Goal: Transaction & Acquisition: Book appointment/travel/reservation

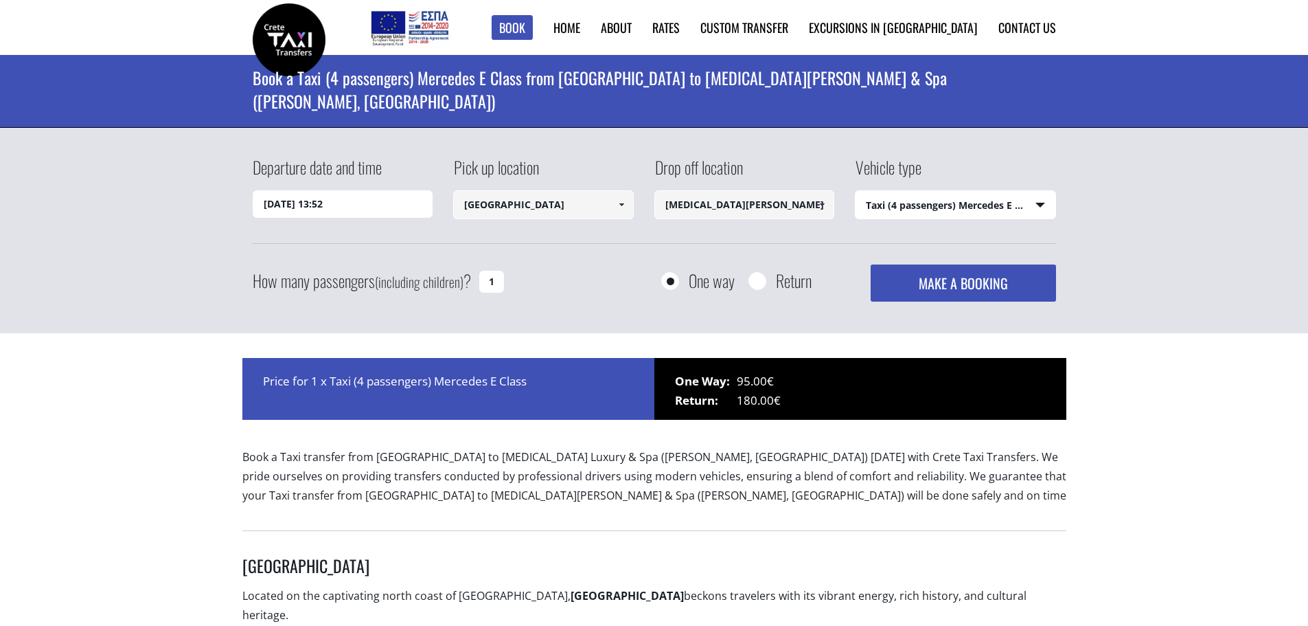
select select "540"
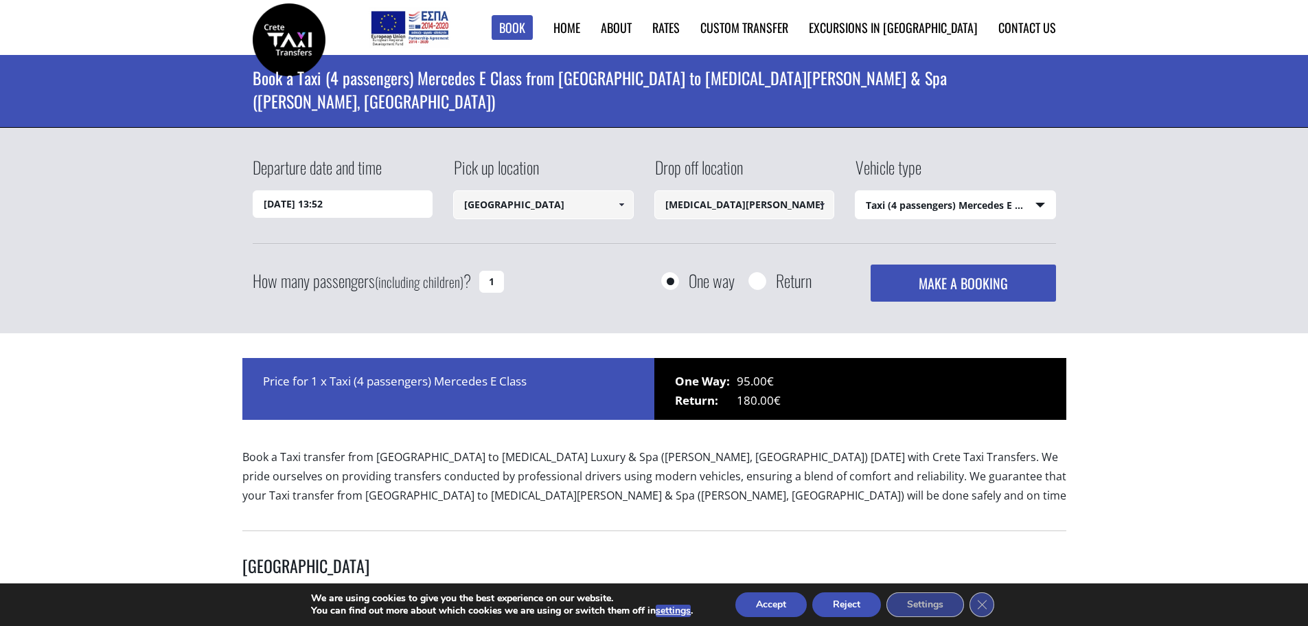
click at [293, 205] on input "[DATE] 13:52" at bounding box center [343, 203] width 181 height 27
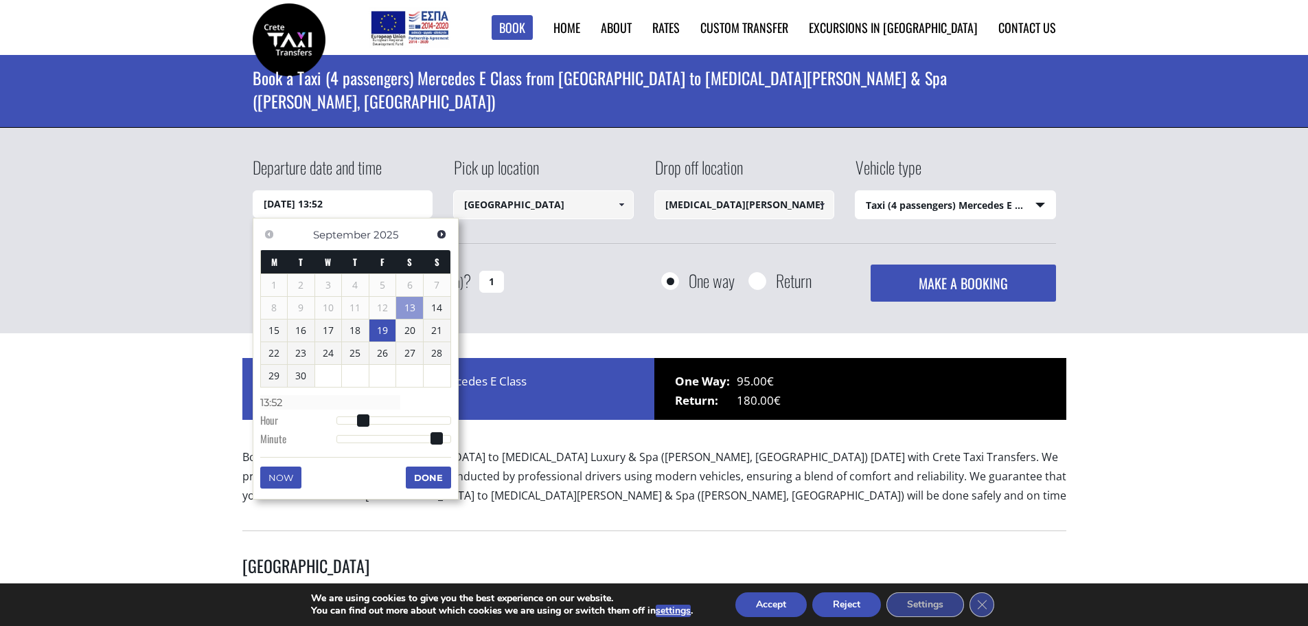
click at [382, 328] on link "19" at bounding box center [382, 330] width 27 height 22
type input "[DATE] 01:00"
type input "01:00"
type input "[DATE] 02:00"
type input "02:00"
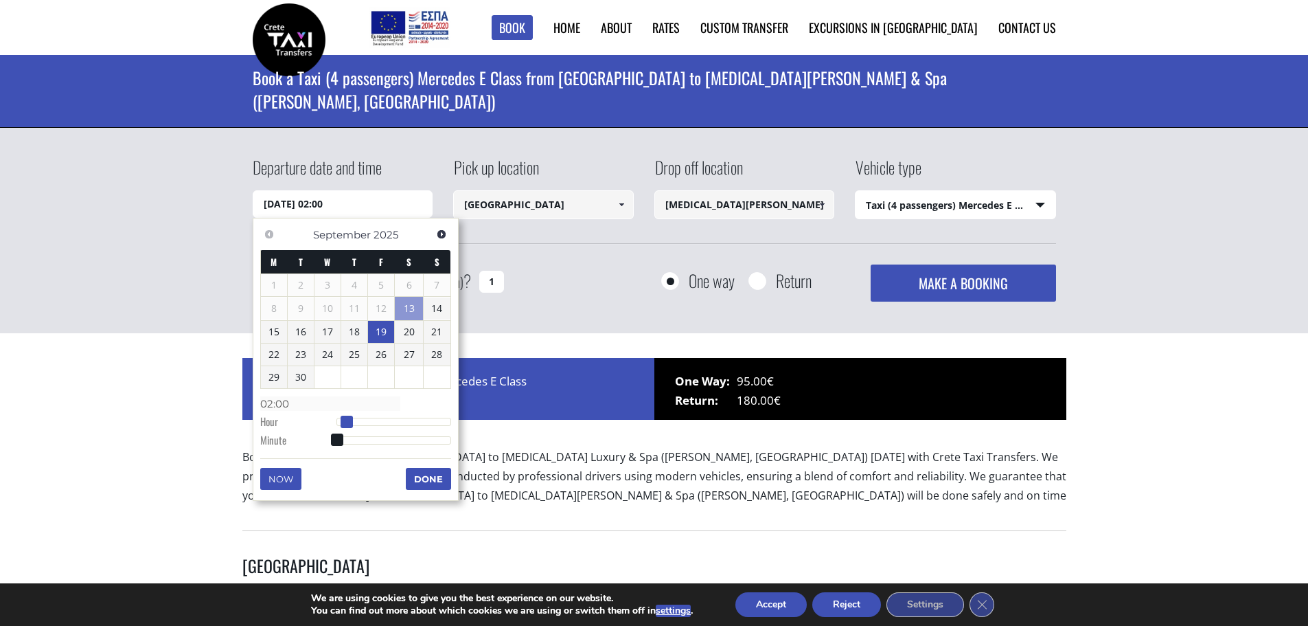
type input "[DATE] 03:00"
type input "03:00"
type input "[DATE] 04:00"
type input "04:00"
type input "[DATE] 05:00"
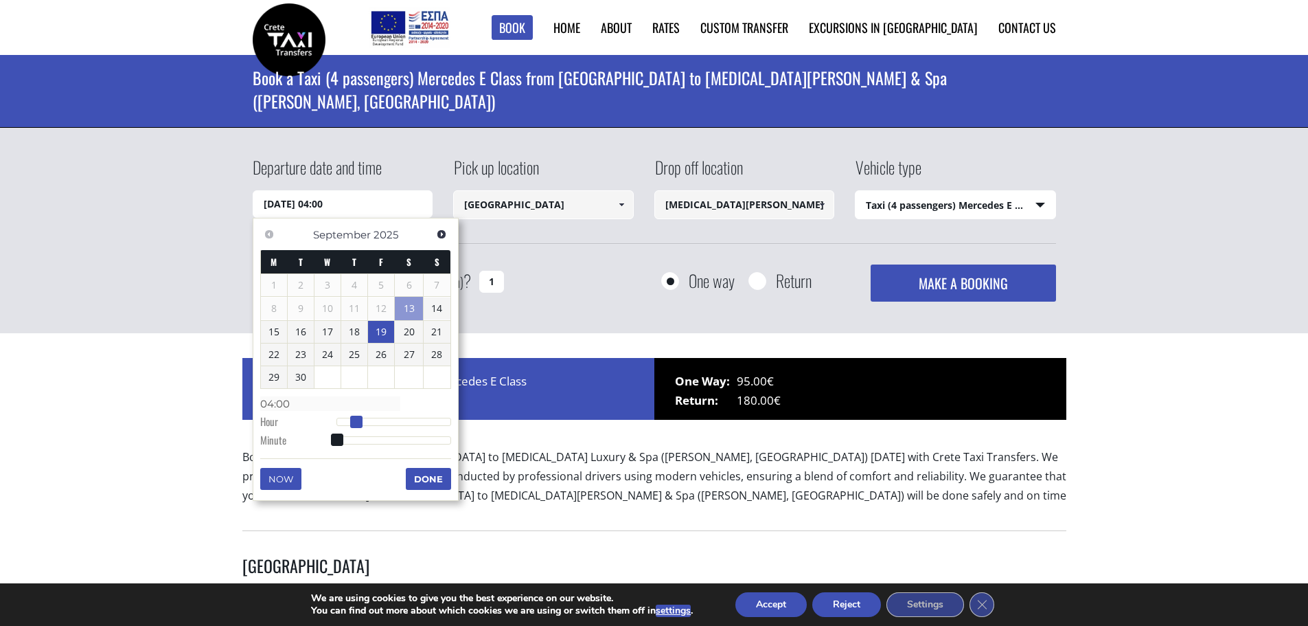
type input "05:00"
type input "[DATE] 06:00"
type input "06:00"
type input "[DATE] 07:00"
type input "07:00"
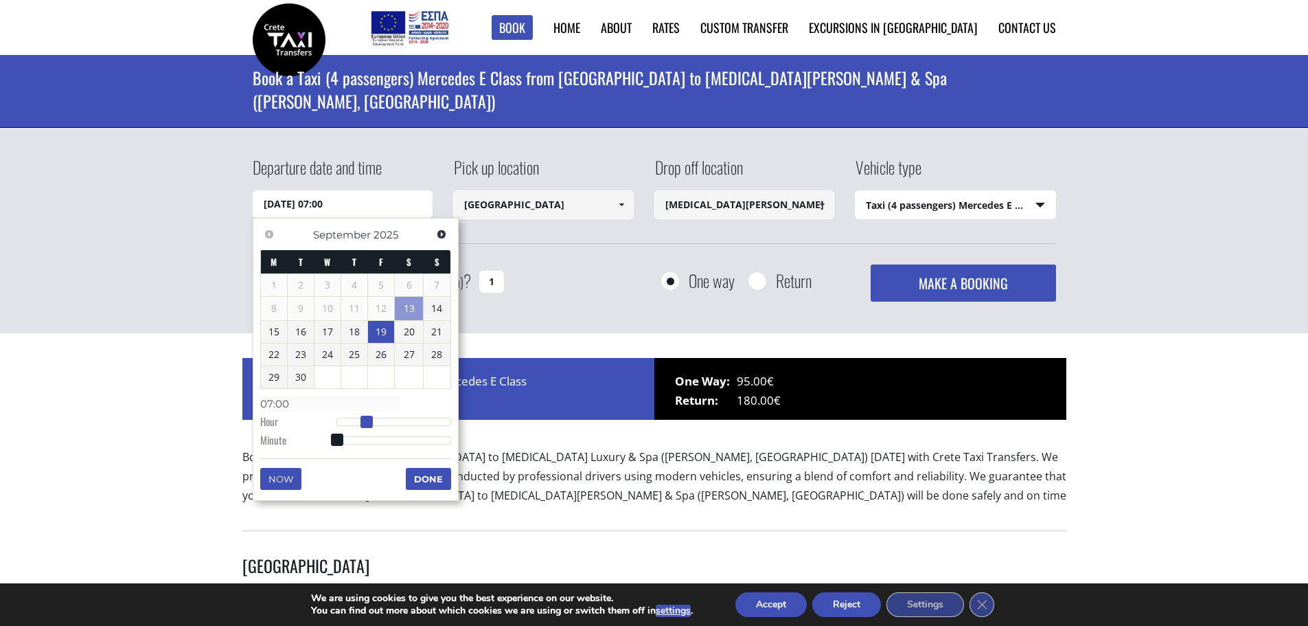
type input "[DATE] 08:00"
type input "08:00"
type input "[DATE] 09:00"
type input "09:00"
type input "[DATE] 10:00"
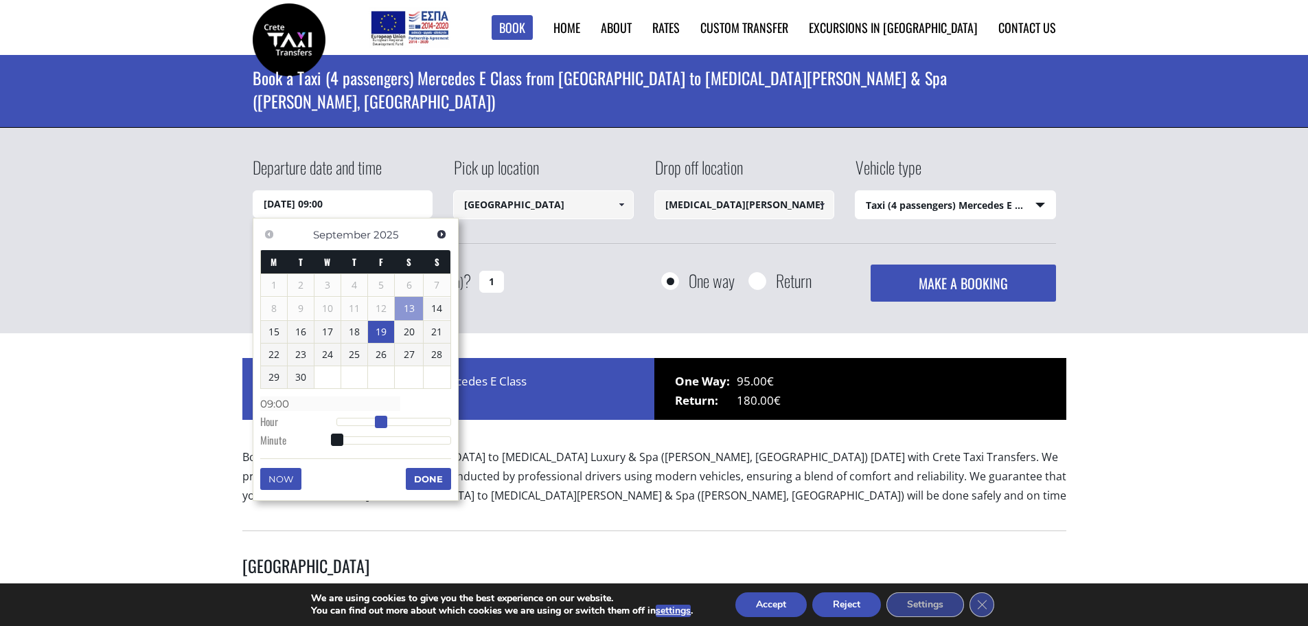
type input "10:00"
type input "[DATE] 11:00"
type input "11:00"
type input "[DATE] 12:00"
type input "12:00"
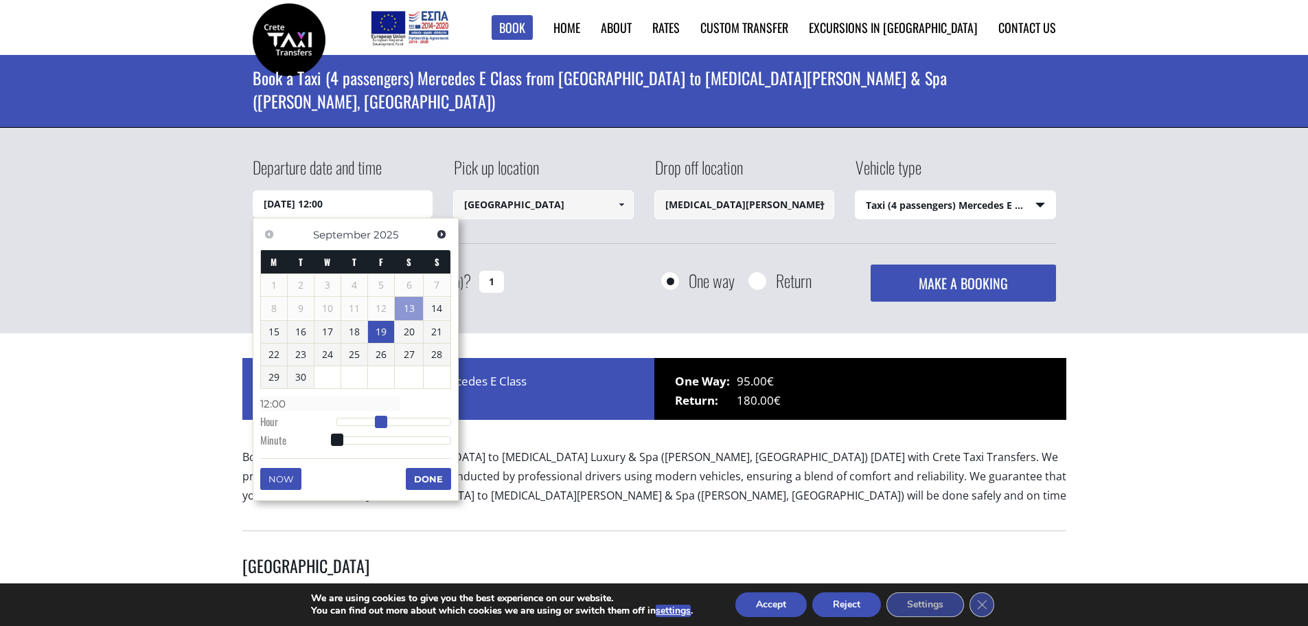
type input "[DATE] 13:00"
type input "13:00"
type input "[DATE] 14:00"
type input "14:00"
type input "[DATE] 15:00"
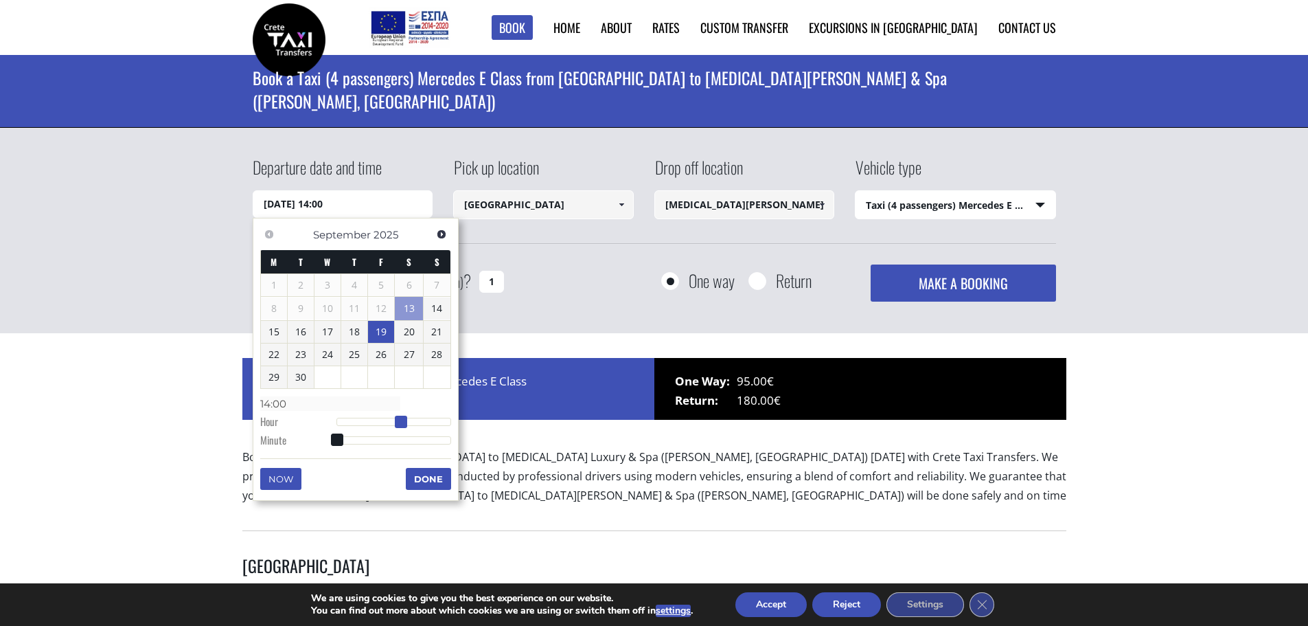
type input "15:00"
type input "[DATE] 16:00"
type input "16:00"
type input "[DATE] 15:00"
type input "15:00"
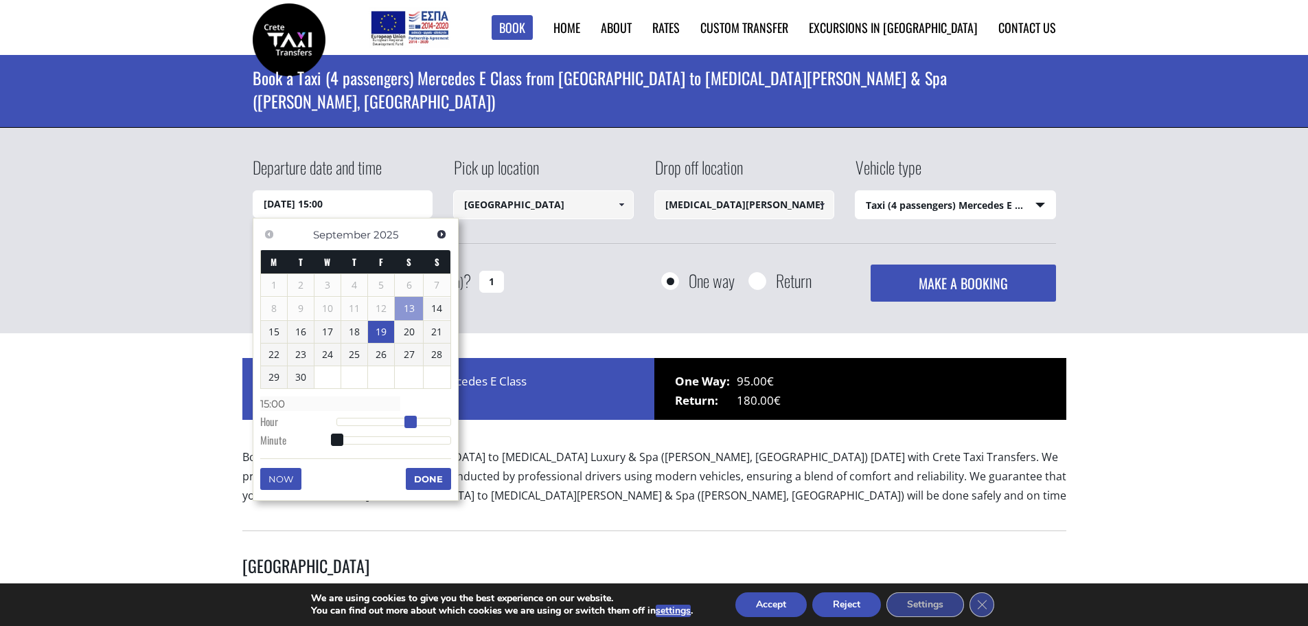
drag, startPoint x: 334, startPoint y: 424, endPoint x: 409, endPoint y: 421, distance: 74.2
click at [409, 421] on span at bounding box center [410, 421] width 12 height 12
click at [420, 478] on button "Done" at bounding box center [428, 479] width 45 height 22
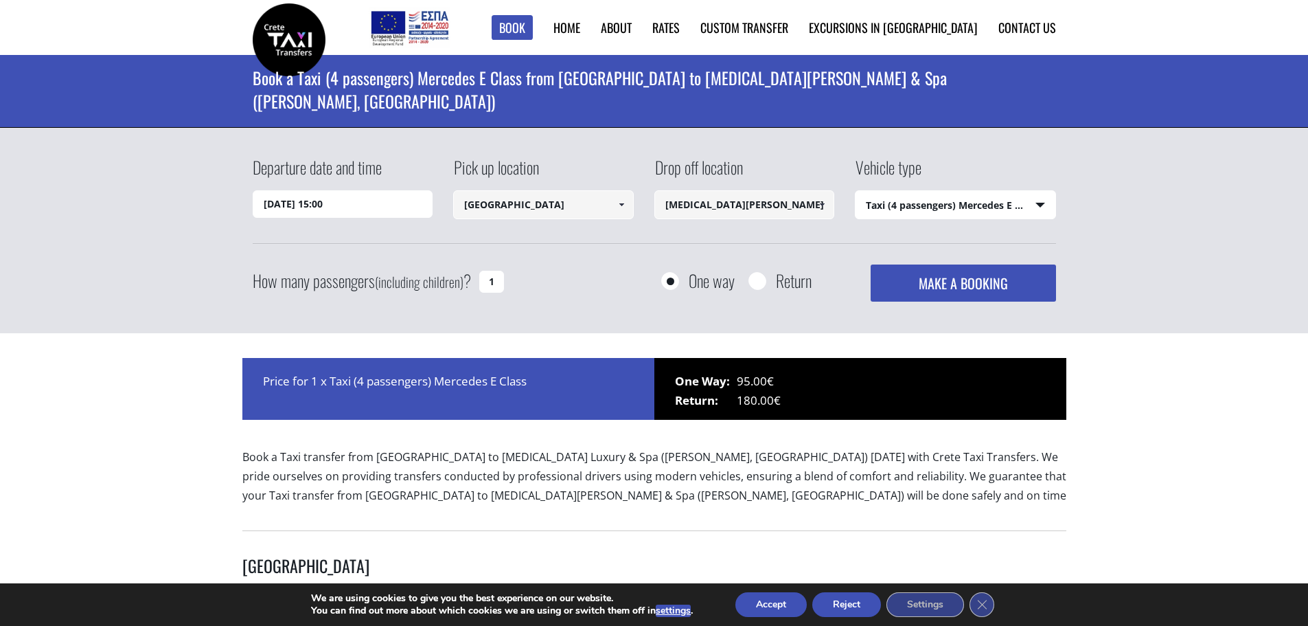
click at [681, 207] on input "[MEDICAL_DATA][PERSON_NAME] & Spa ([PERSON_NAME], [GEOGRAPHIC_DATA])" at bounding box center [744, 204] width 181 height 29
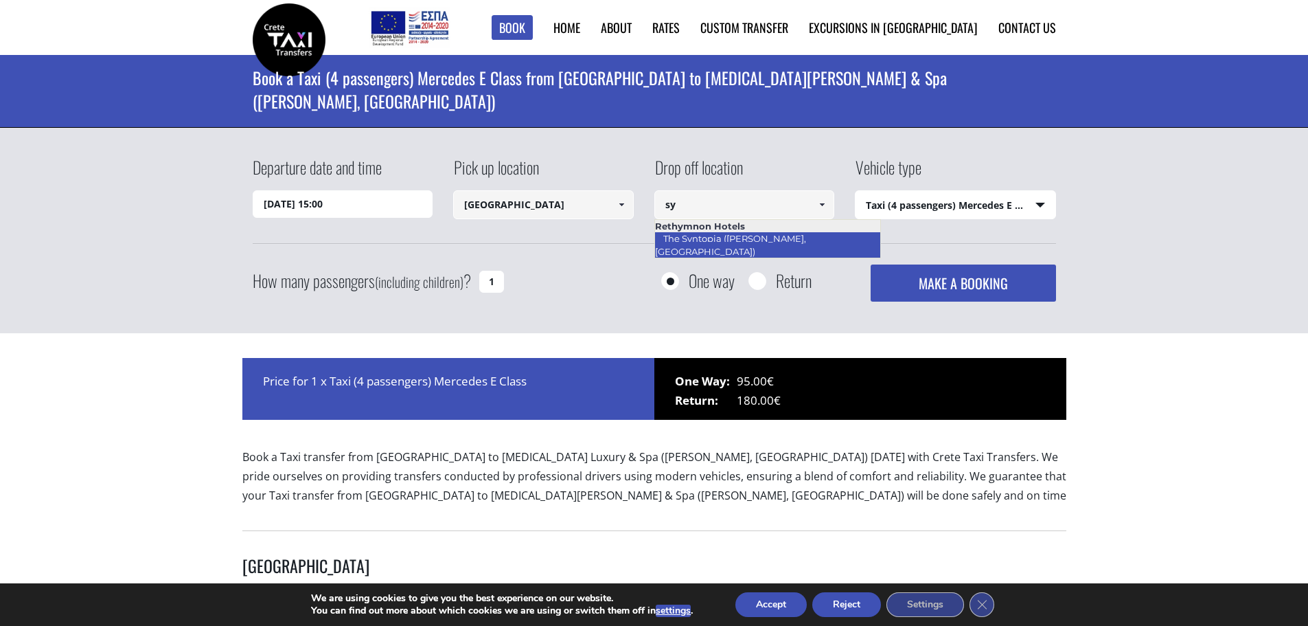
click at [730, 241] on link "The Syntopia ([PERSON_NAME], [GEOGRAPHIC_DATA])" at bounding box center [730, 245] width 152 height 32
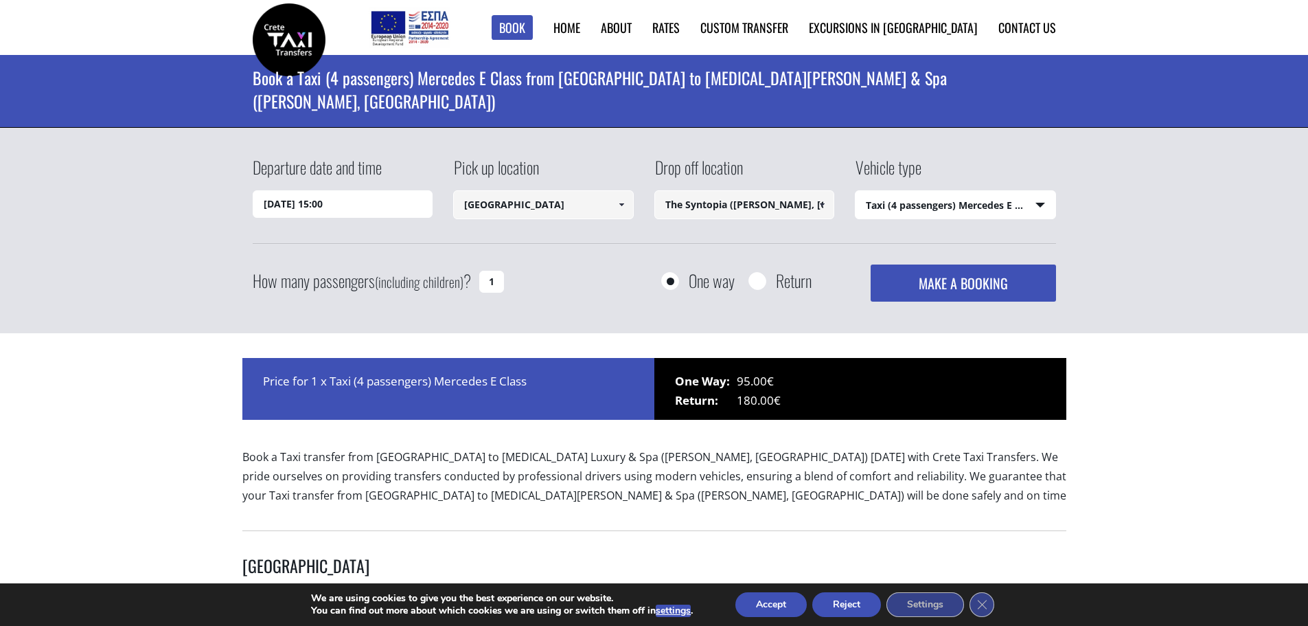
type input "The Syntopia ([PERSON_NAME], [GEOGRAPHIC_DATA])"
click at [900, 208] on select "Select vehicle type Taxi (4 passengers) Mercedes E Class Mini Van (7 passengers…" at bounding box center [956, 205] width 200 height 29
click at [759, 279] on input "Return" at bounding box center [756, 281] width 17 height 17
radio input "true"
type input "The Syntopia ([PERSON_NAME], [GEOGRAPHIC_DATA])"
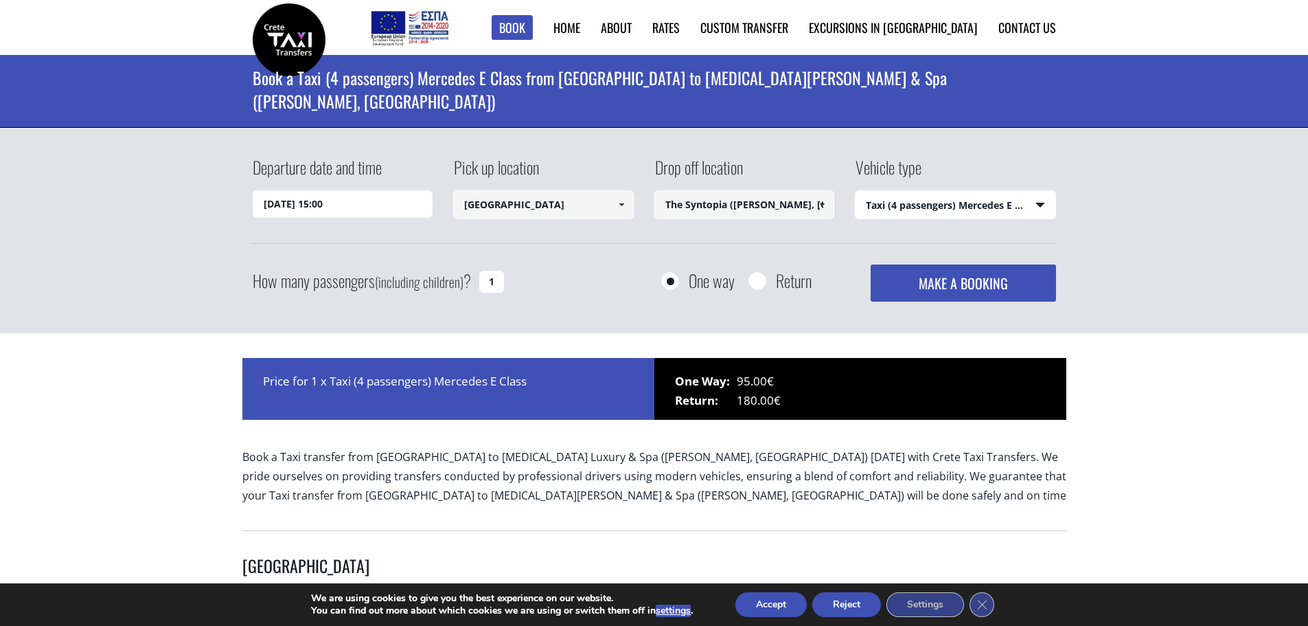
type input "[GEOGRAPHIC_DATA]"
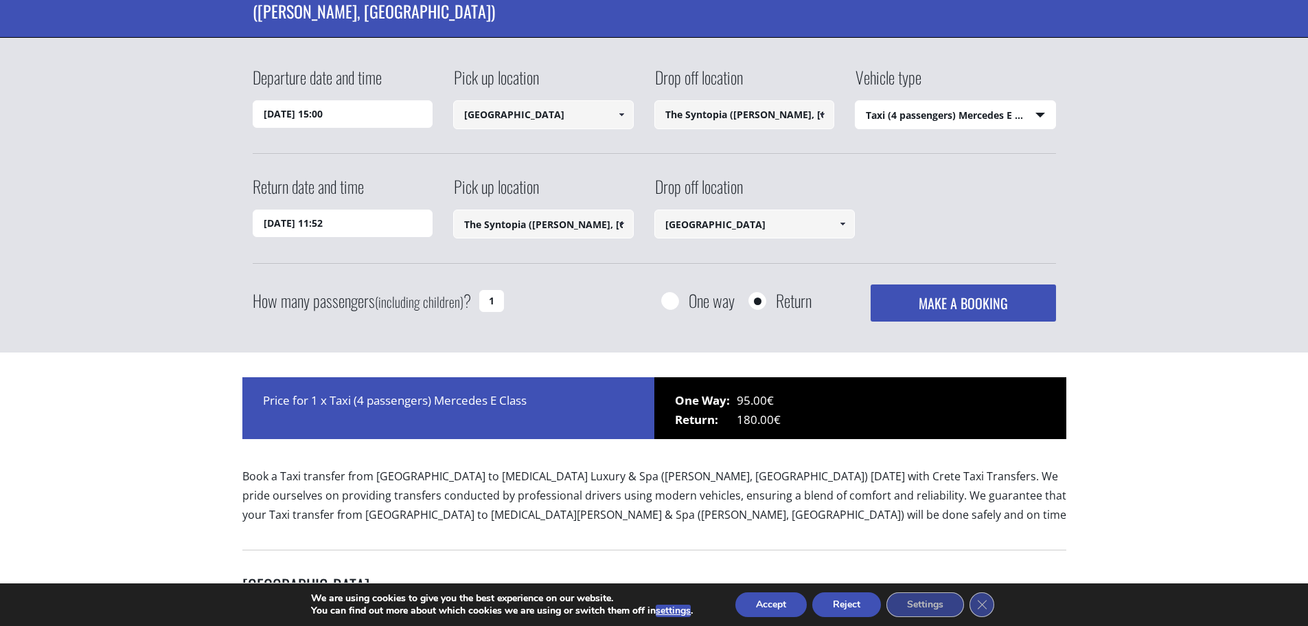
scroll to position [69, 0]
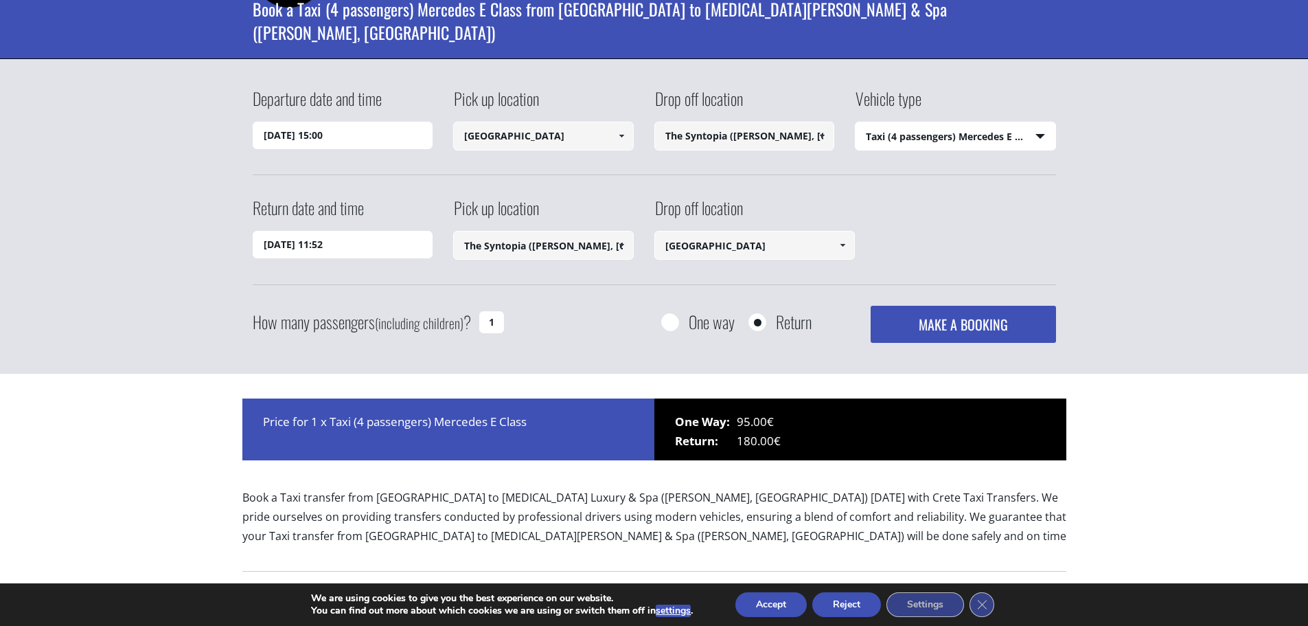
click at [293, 244] on input "[DATE] 11:52" at bounding box center [343, 244] width 181 height 27
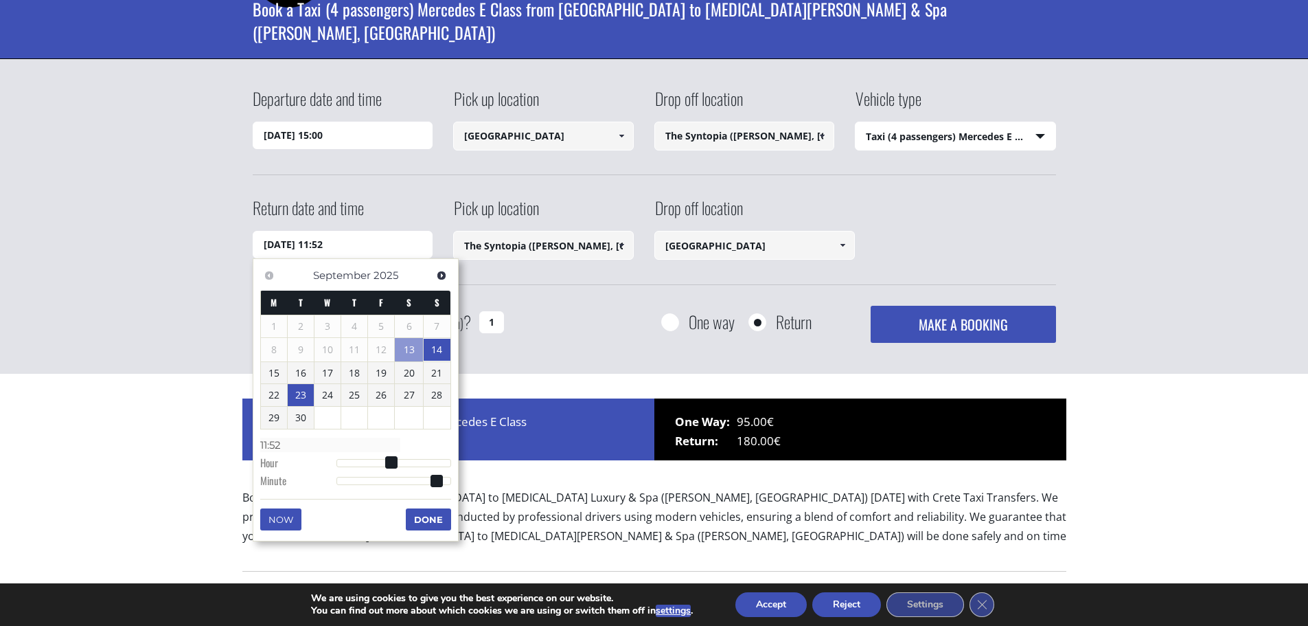
click at [305, 394] on link "23" at bounding box center [301, 395] width 26 height 22
type input "[DATE] 10:52"
type input "10:52"
type input "[DATE] 11:52"
type input "11:52"
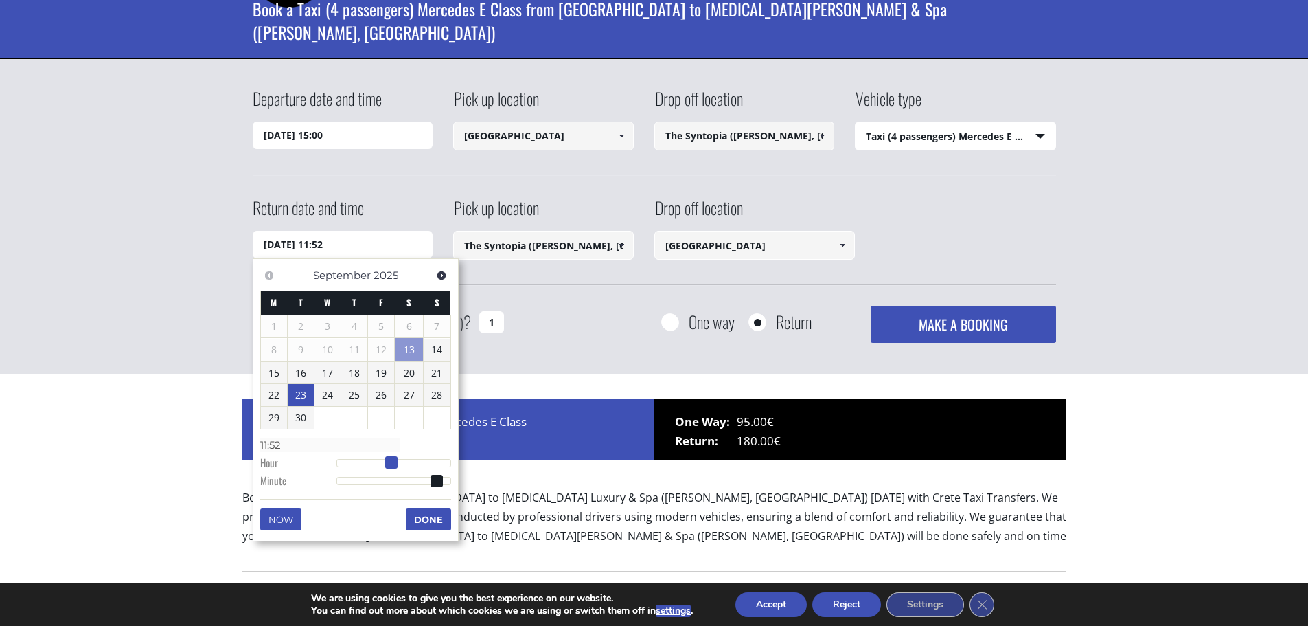
type input "[DATE] 12:52"
type input "12:52"
click at [392, 462] on span at bounding box center [396, 462] width 12 height 12
type input "[DATE] 12:51"
type input "12:51"
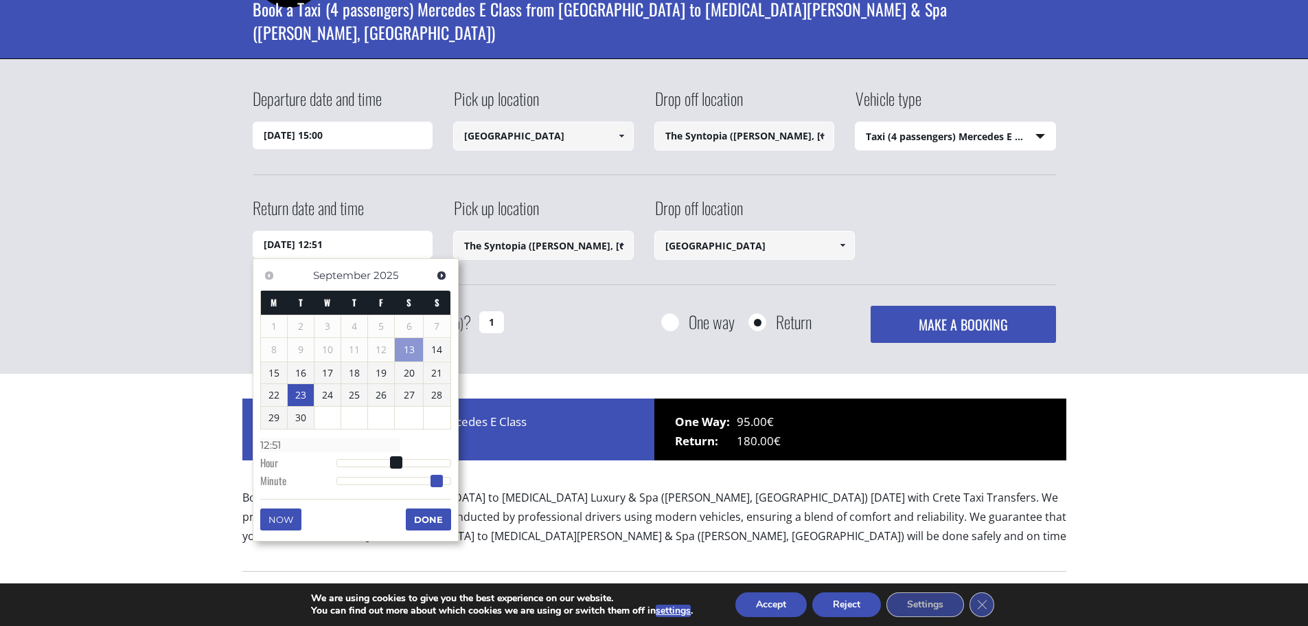
type input "[DATE] 12:50"
type input "12:50"
type input "[DATE] 12:49"
type input "12:49"
type input "[DATE] 12:48"
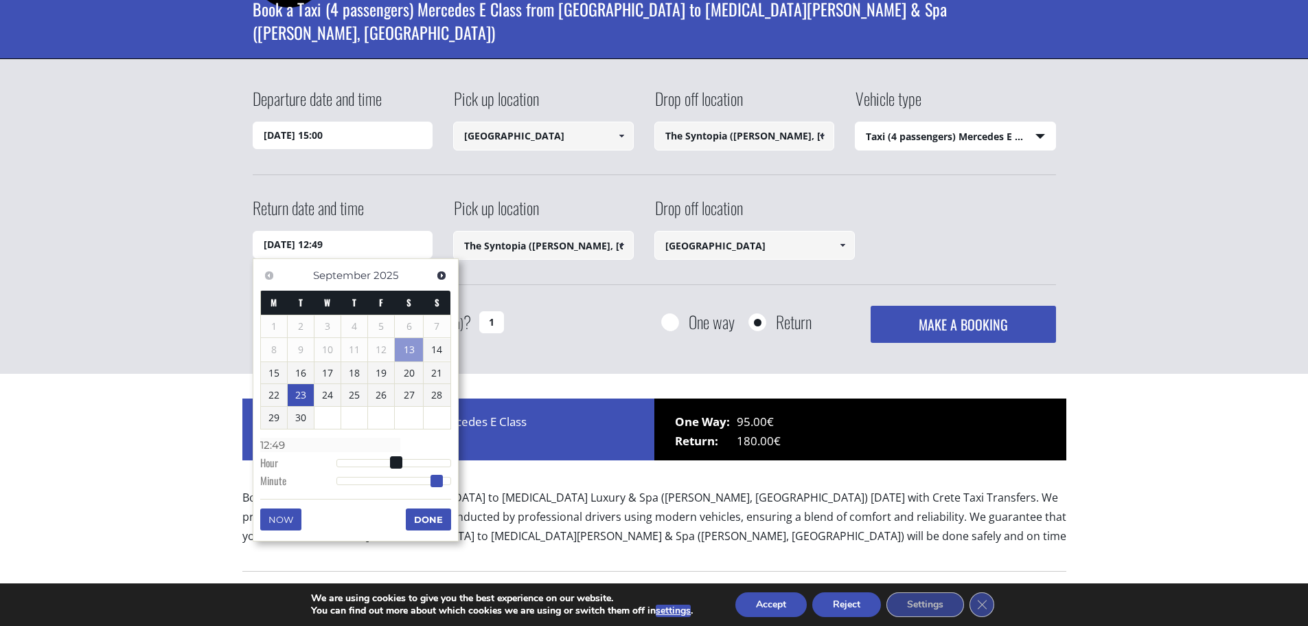
type input "12:48"
type input "[DATE] 12:47"
type input "12:47"
type input "[DATE] 12:45"
type input "12:45"
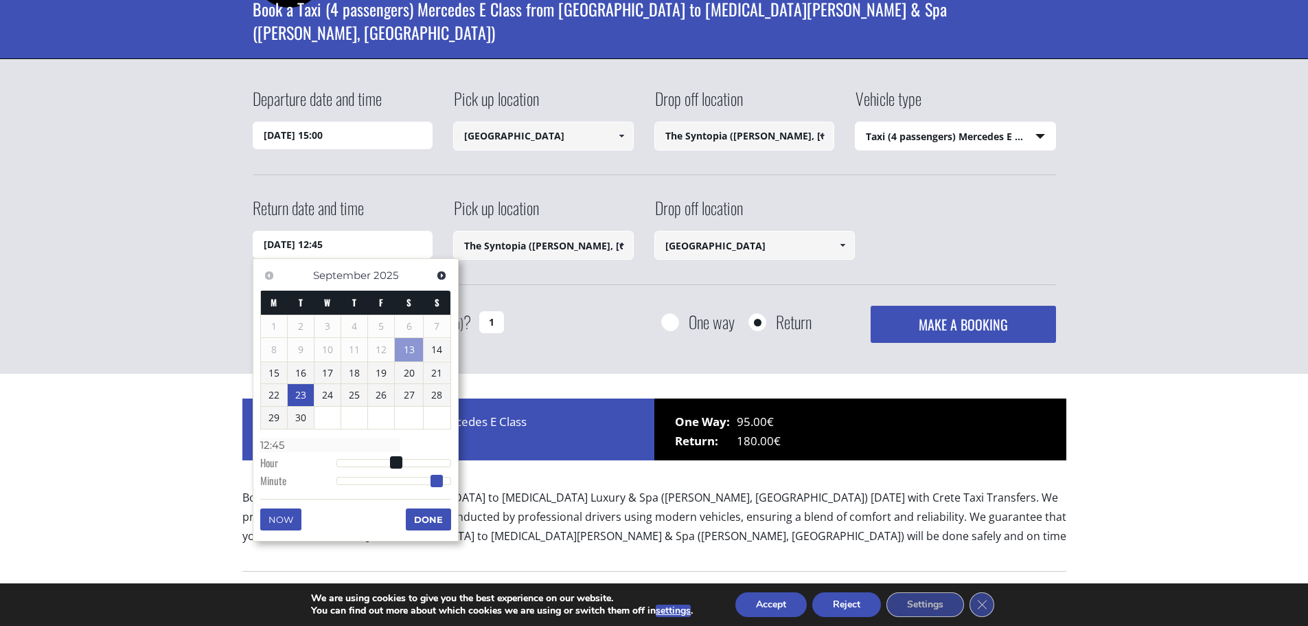
type input "[DATE] 12:42"
type input "12:42"
type input "[DATE] 12:40"
type input "12:40"
type input "[DATE] 12:38"
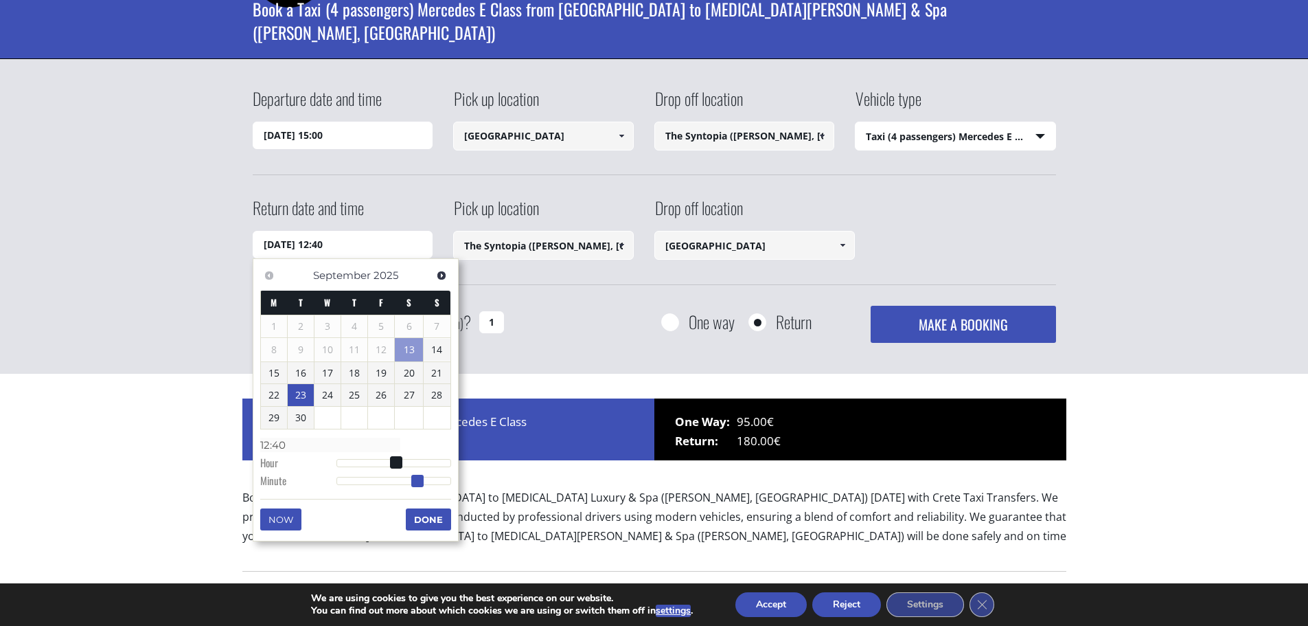
type input "12:38"
type input "[DATE] 12:35"
type input "12:35"
type input "[DATE] 12:34"
type input "12:34"
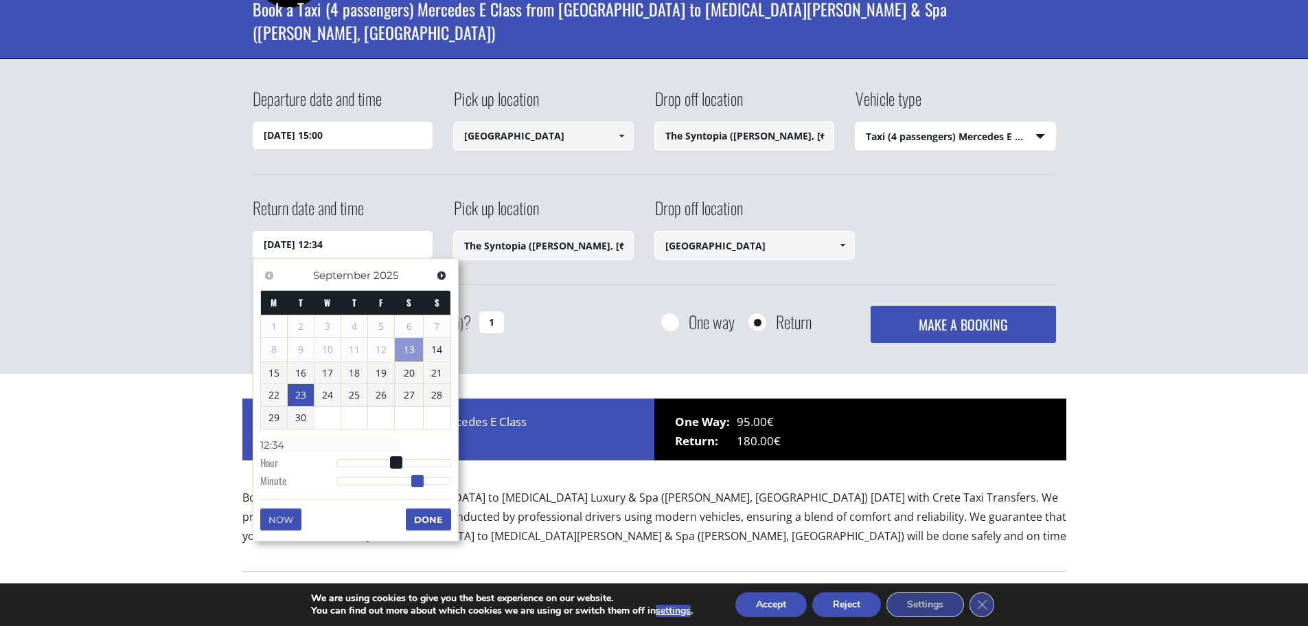
type input "[DATE] 12:32"
type input "12:32"
type input "[DATE] 12:28"
type input "12:28"
type input "[DATE] 12:23"
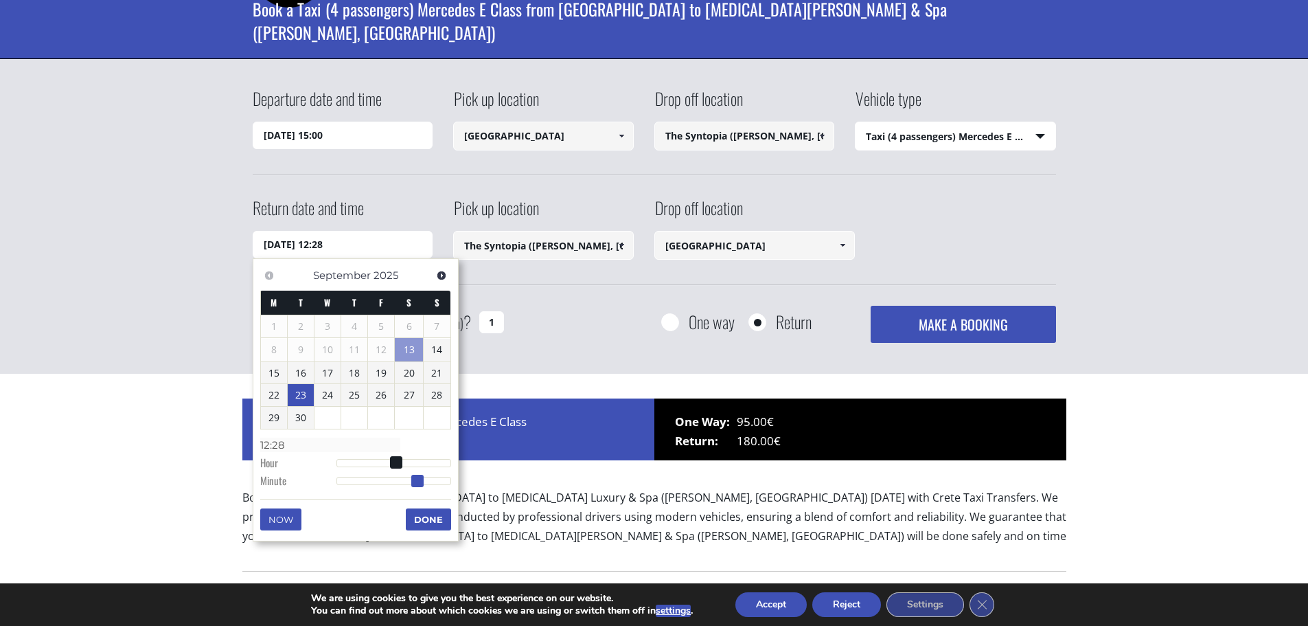
type input "12:23"
type input "[DATE] 12:20"
type input "12:20"
type input "[DATE] 12:16"
type input "12:16"
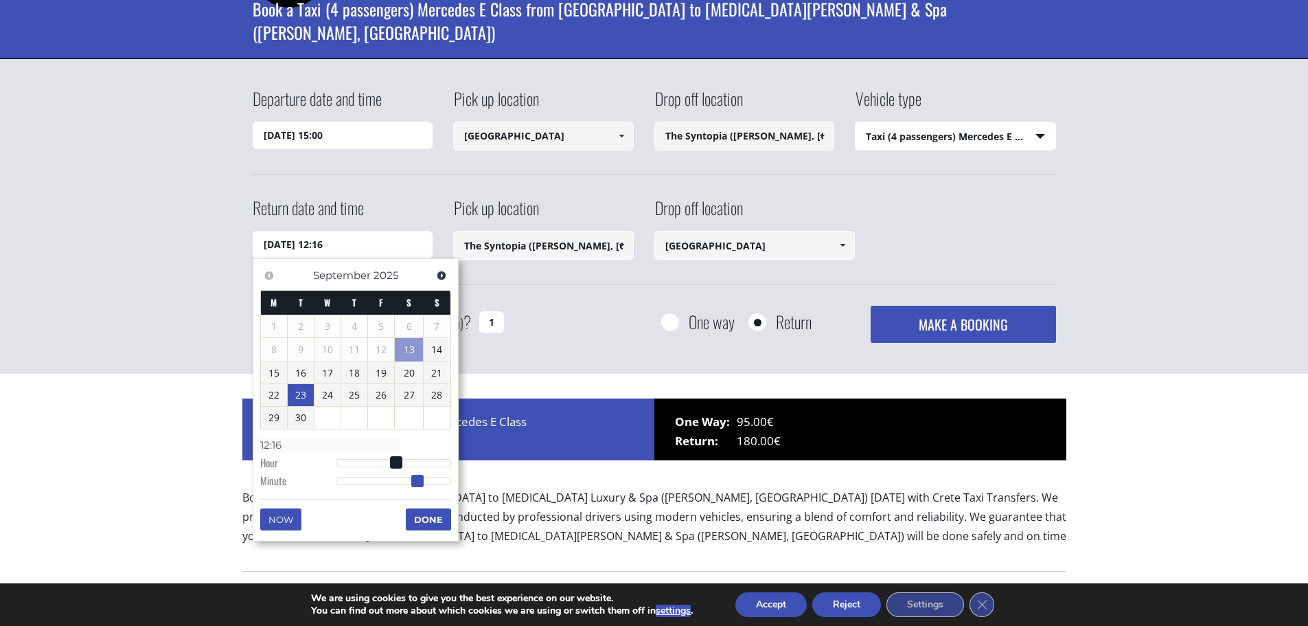
type input "[DATE] 12:14"
type input "12:14"
type input "[DATE] 12:13"
type input "12:13"
type input "[DATE] 12:11"
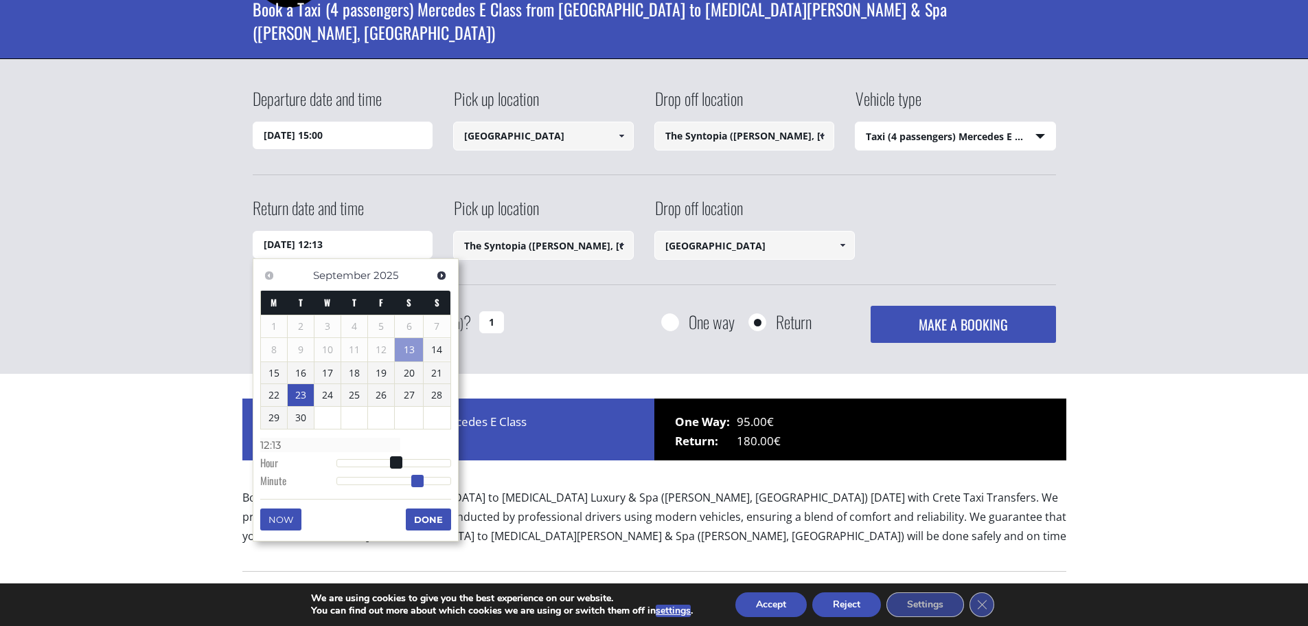
type input "12:11"
type input "[DATE] 12:08"
type input "12:08"
type input "[DATE] 12:03"
type input "12:03"
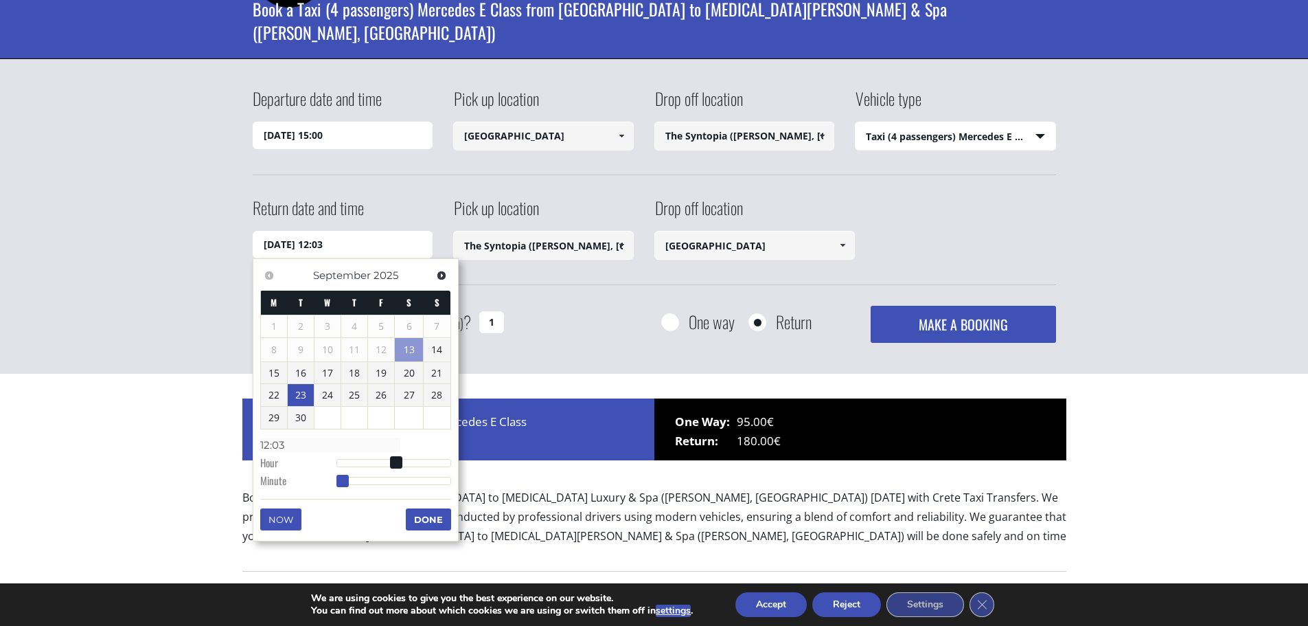
type input "[DATE] 12:00"
type input "12:00"
drag, startPoint x: 435, startPoint y: 483, endPoint x: 326, endPoint y: 492, distance: 109.6
click at [326, 492] on div "Previous Next [DATE] M T W T F S S 1 2 3 4 5 6 7 8 9 10 11 12 13 14 15 16 17 18…" at bounding box center [356, 399] width 206 height 283
click at [422, 519] on button "Done" at bounding box center [428, 519] width 45 height 22
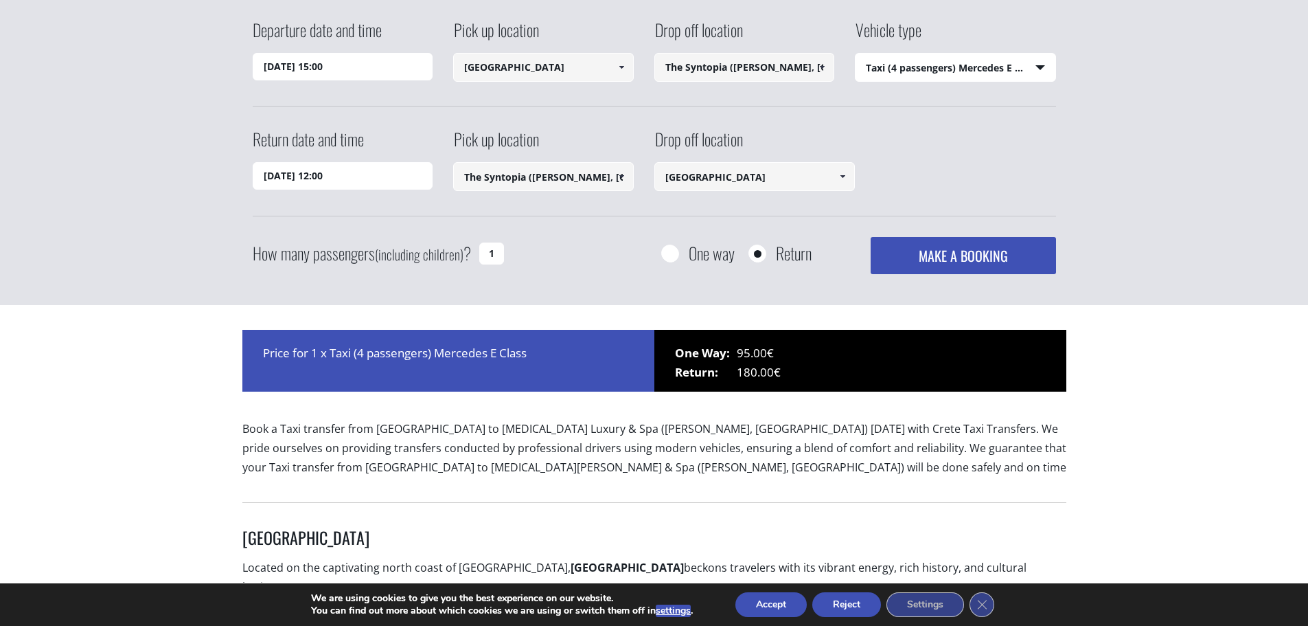
scroll to position [0, 0]
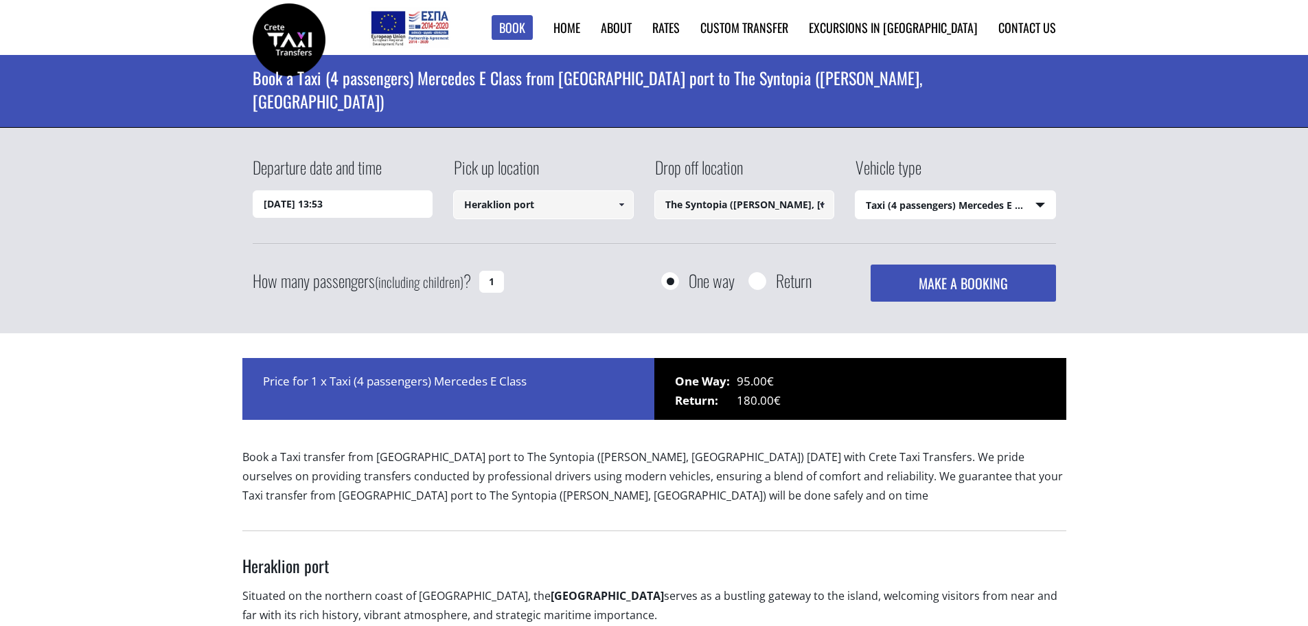
select select "540"
